Goal: Obtain resource: Download file/media

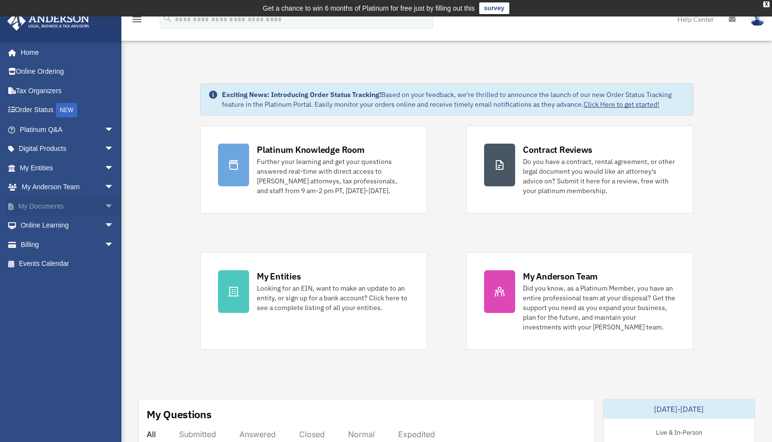
click at [104, 207] on span "arrow_drop_down" at bounding box center [113, 207] width 19 height 20
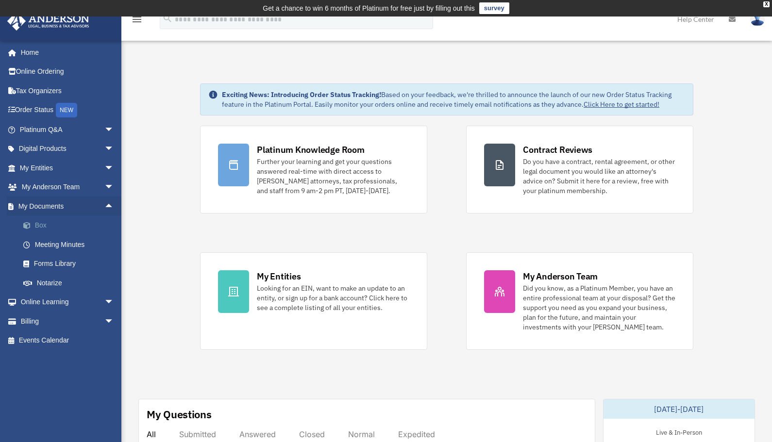
click at [40, 227] on link "Box" at bounding box center [71, 225] width 115 height 19
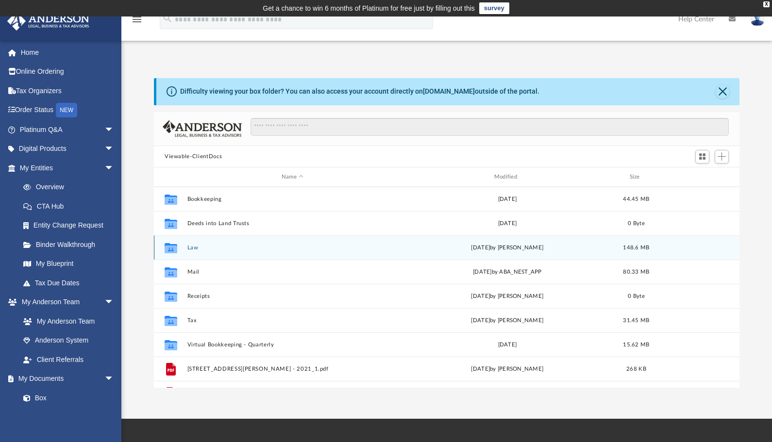
click at [189, 249] on button "Law" at bounding box center [292, 248] width 211 height 6
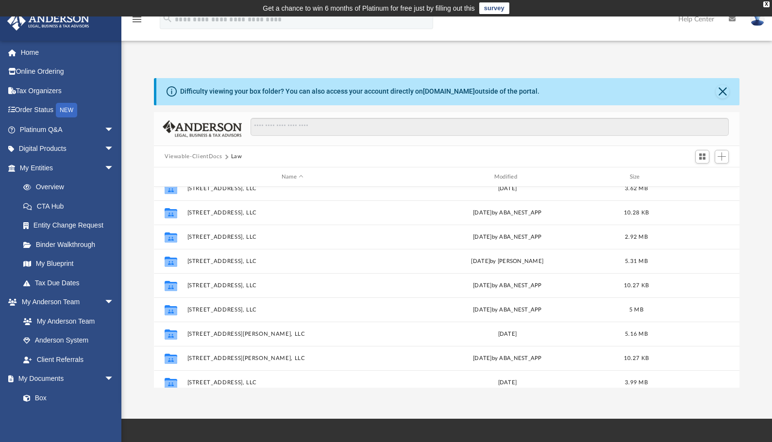
scroll to position [146, 0]
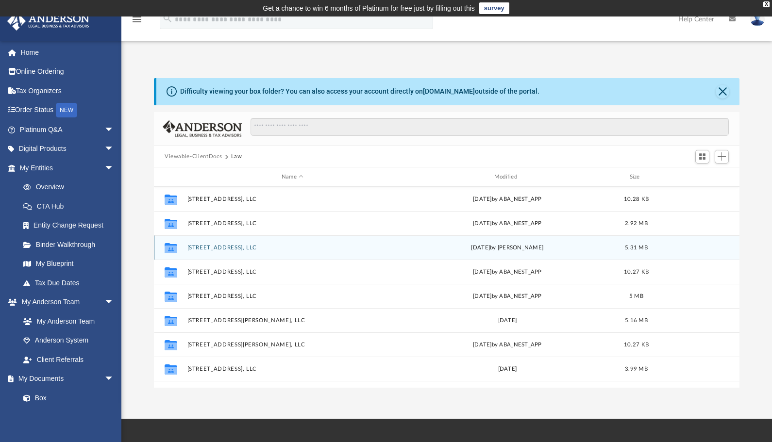
click at [211, 248] on button "[STREET_ADDRESS], LLC" at bounding box center [292, 248] width 211 height 6
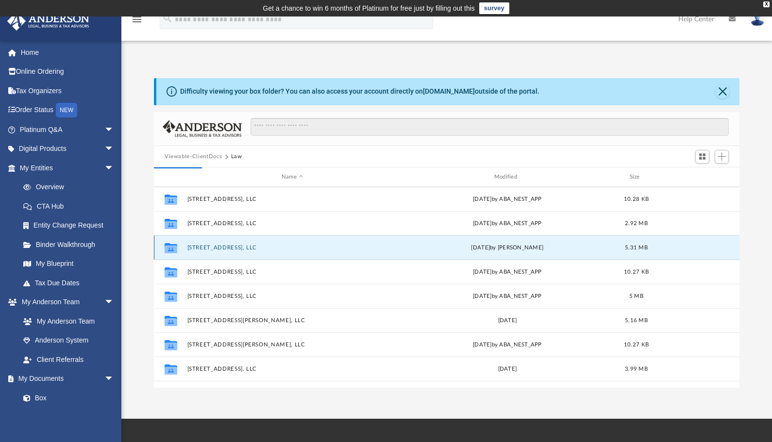
scroll to position [0, 0]
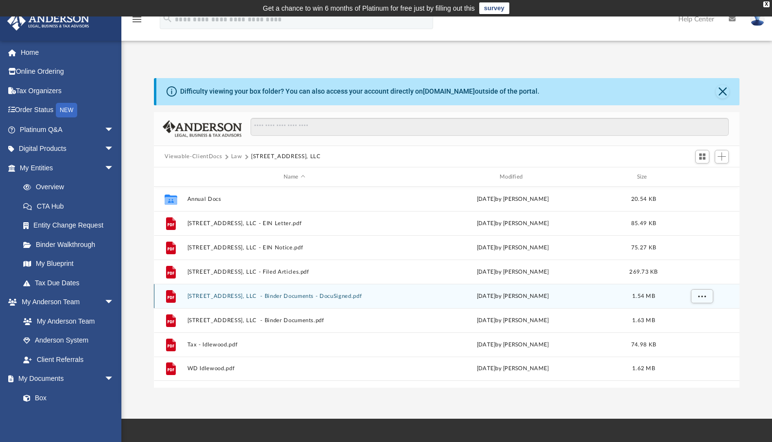
click at [249, 295] on button "[STREET_ADDRESS], LLC - Binder Documents - DocuSigned.pdf" at bounding box center [294, 296] width 214 height 6
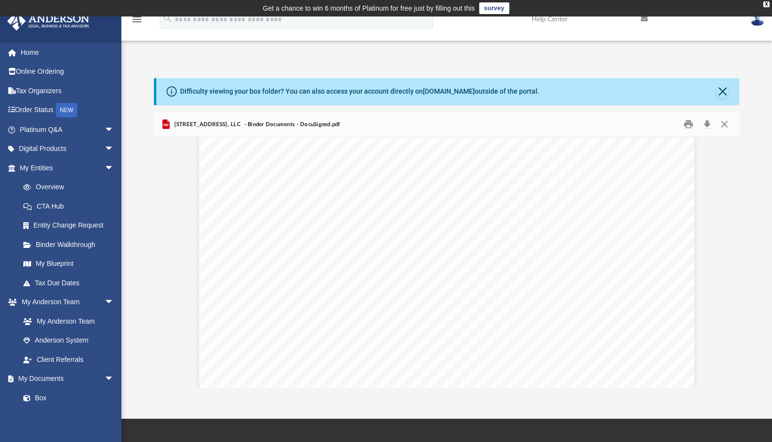
scroll to position [728, 0]
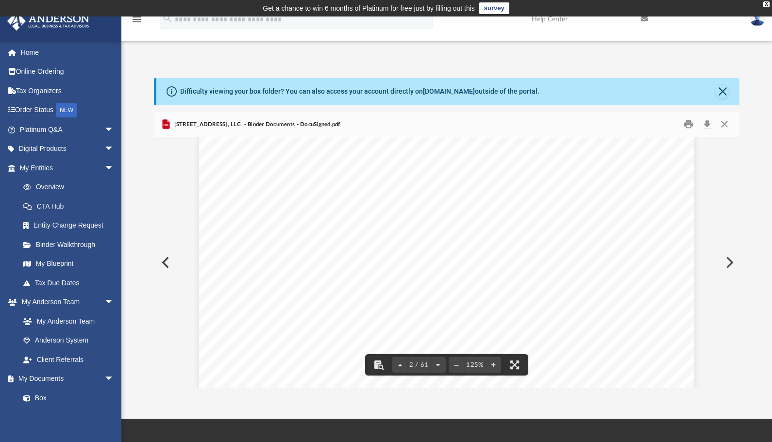
drag, startPoint x: 691, startPoint y: 178, endPoint x: 734, endPoint y: 148, distance: 52.3
click at [723, 125] on button "Close" at bounding box center [724, 124] width 17 height 15
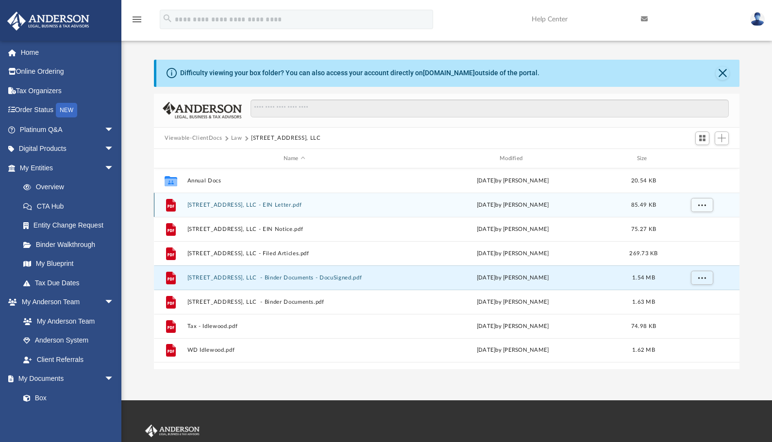
scroll to position [5, 0]
